Goal: Task Accomplishment & Management: Complete application form

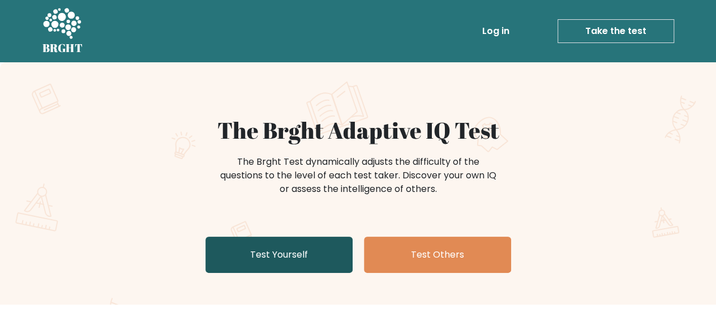
click at [285, 247] on link "Test Yourself" at bounding box center [278, 254] width 147 height 36
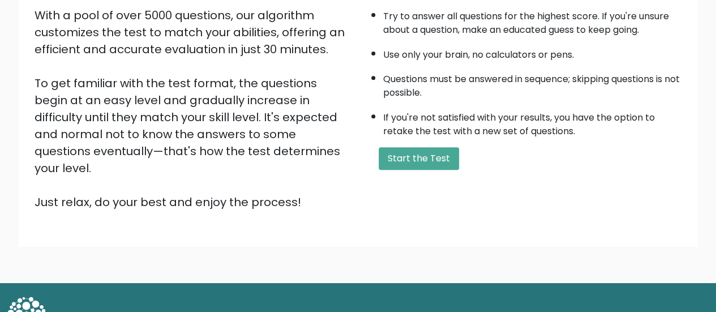
scroll to position [206, 0]
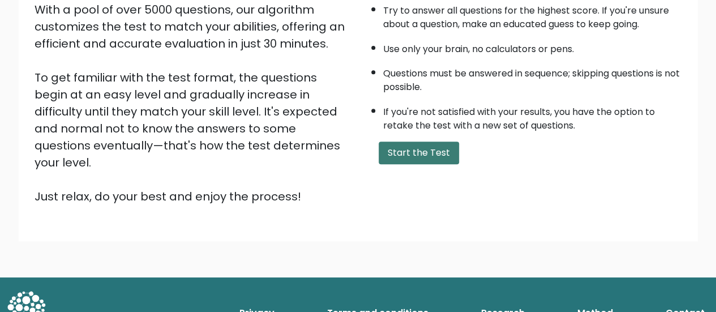
click at [431, 154] on button "Start the Test" at bounding box center [418, 152] width 80 height 23
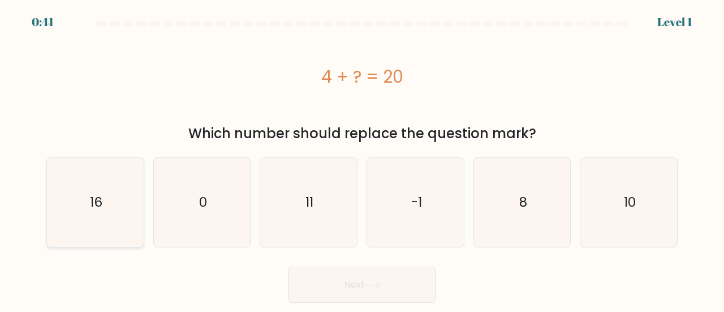
click at [134, 210] on icon "16" at bounding box center [95, 202] width 89 height 89
click at [362, 159] on input "a. 16" at bounding box center [362, 157] width 1 height 3
radio input "true"
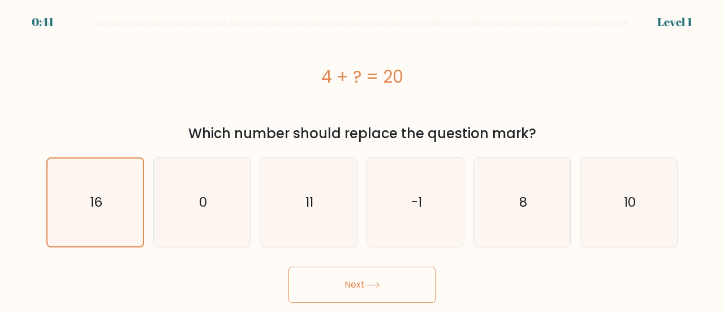
click at [350, 281] on button "Next" at bounding box center [362, 284] width 147 height 36
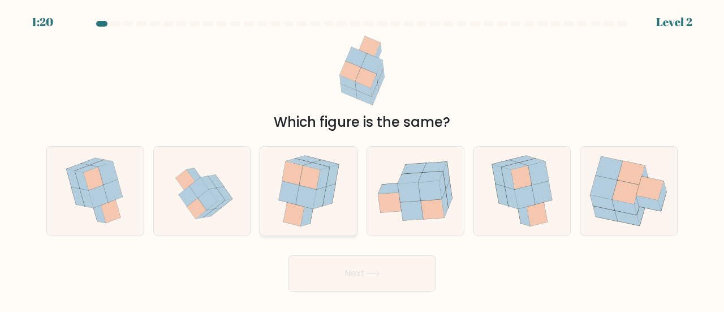
click at [319, 189] on icon at bounding box center [319, 198] width 13 height 22
click at [362, 159] on input "c." at bounding box center [362, 157] width 1 height 3
radio input "true"
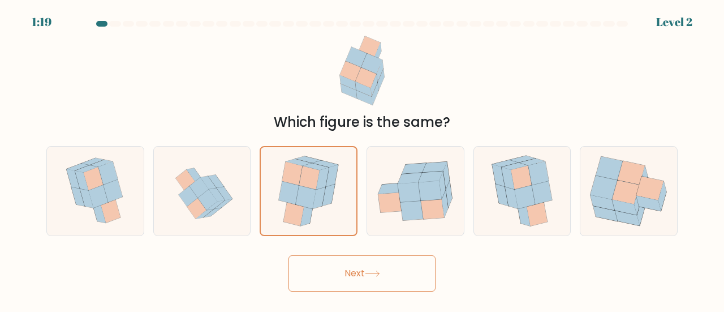
click at [368, 270] on button "Next" at bounding box center [362, 273] width 147 height 36
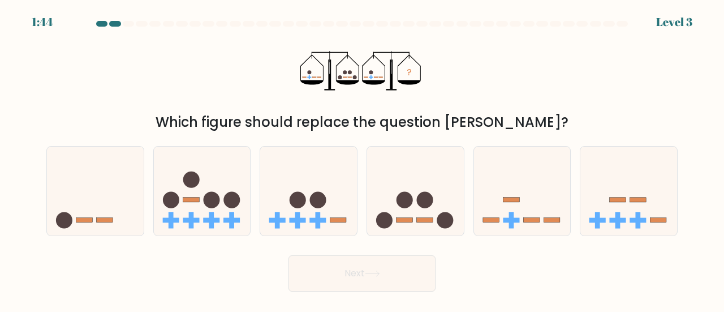
drag, startPoint x: 121, startPoint y: 274, endPoint x: 76, endPoint y: 270, distance: 45.5
click at [76, 270] on div "Next" at bounding box center [362, 270] width 645 height 42
click at [455, 226] on icon at bounding box center [415, 191] width 97 height 80
click at [363, 159] on input "d." at bounding box center [362, 157] width 1 height 3
radio input "true"
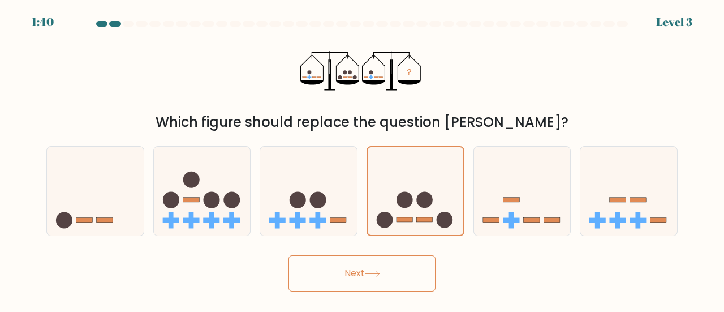
click at [365, 275] on button "Next" at bounding box center [362, 273] width 147 height 36
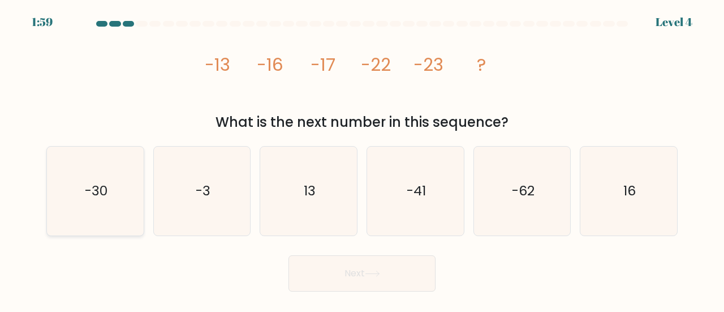
click at [66, 204] on icon "-30" at bounding box center [95, 191] width 89 height 89
click at [362, 159] on input "a. -30" at bounding box center [362, 157] width 1 height 3
radio input "true"
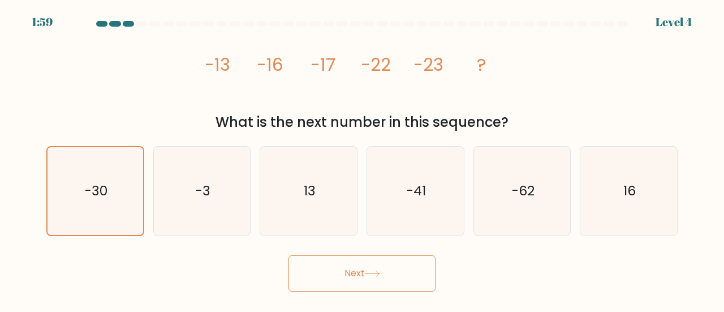
click at [352, 275] on button "Next" at bounding box center [362, 273] width 147 height 36
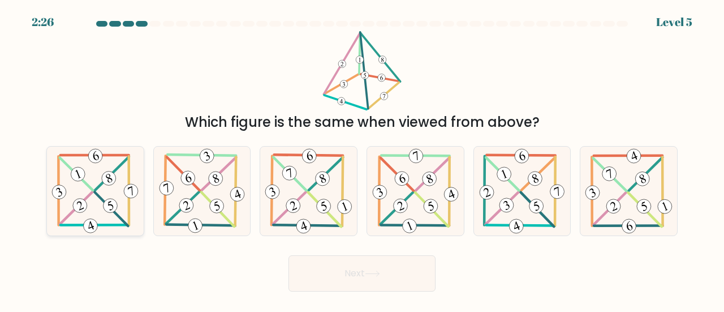
click at [103, 221] on icon at bounding box center [95, 191] width 91 height 89
click at [362, 159] on input "a." at bounding box center [362, 157] width 1 height 3
radio input "true"
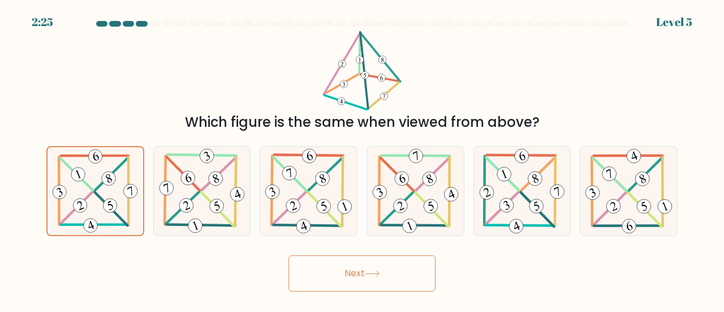
click at [395, 275] on button "Next" at bounding box center [362, 273] width 147 height 36
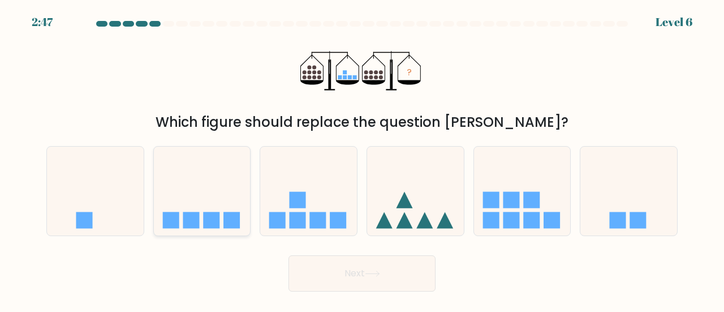
click at [234, 196] on icon at bounding box center [202, 191] width 97 height 80
click at [362, 159] on input "b." at bounding box center [362, 157] width 1 height 3
radio input "true"
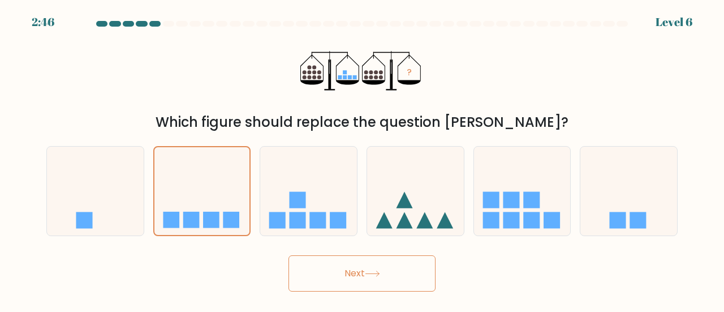
click at [333, 270] on button "Next" at bounding box center [362, 273] width 147 height 36
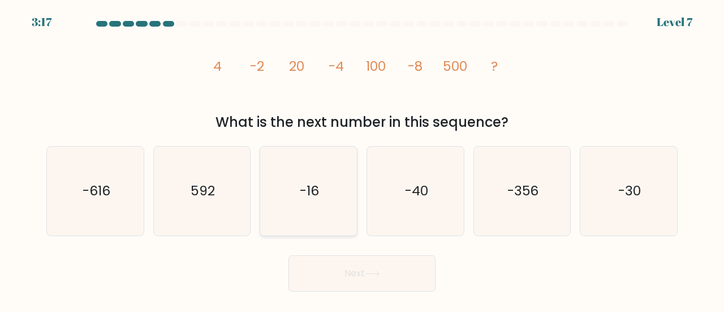
click at [285, 202] on icon "-16" at bounding box center [308, 191] width 89 height 89
click at [362, 159] on input "c. -16" at bounding box center [362, 157] width 1 height 3
radio input "true"
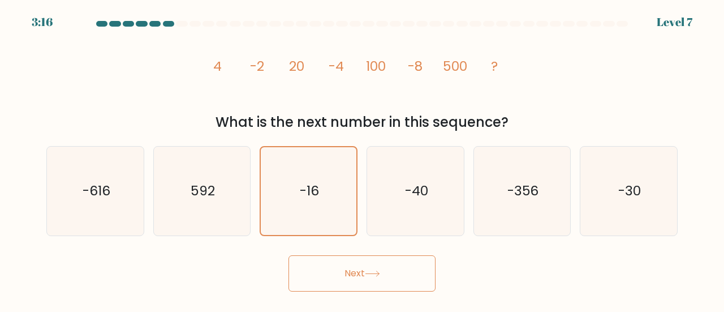
click at [344, 272] on button "Next" at bounding box center [362, 273] width 147 height 36
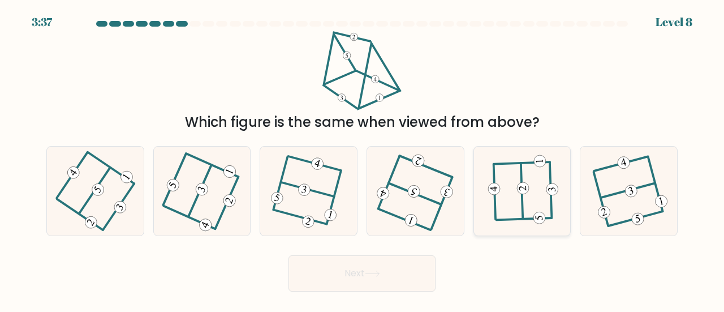
click at [523, 192] on 232 at bounding box center [523, 188] width 12 height 12
click at [363, 159] on input "e." at bounding box center [362, 157] width 1 height 3
radio input "true"
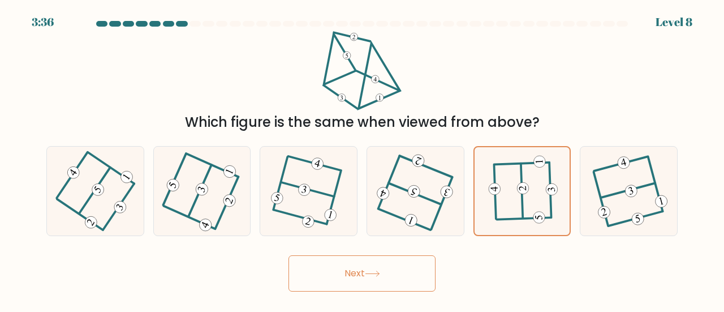
click at [345, 271] on button "Next" at bounding box center [362, 273] width 147 height 36
click at [352, 274] on button "Next" at bounding box center [362, 273] width 147 height 36
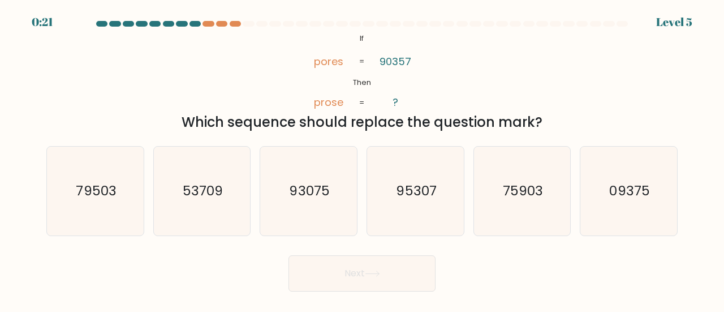
click at [0, 178] on body "0:21 Level 5 If" at bounding box center [362, 156] width 724 height 312
drag, startPoint x: 65, startPoint y: 62, endPoint x: 85, endPoint y: 59, distance: 19.9
click at [66, 62] on div "@import url('[URL][DOMAIN_NAME]); If Then pores prose 90357 ? = = Which sequenc…" at bounding box center [362, 81] width 645 height 101
